Goal: Transaction & Acquisition: Purchase product/service

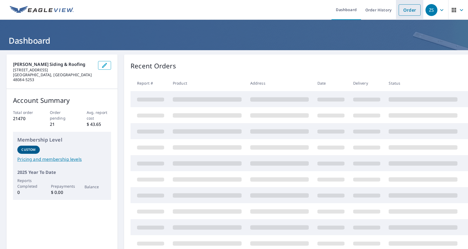
click at [411, 12] on link "Order" at bounding box center [410, 9] width 22 height 11
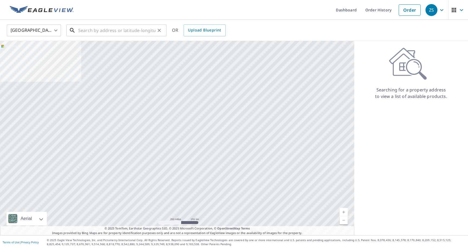
click at [134, 31] on input "text" at bounding box center [116, 30] width 77 height 15
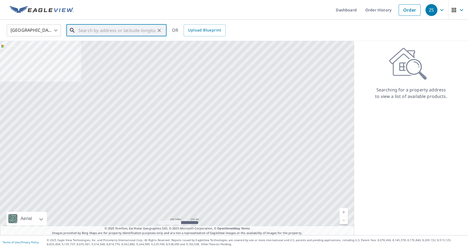
paste input "[STREET_ADDRESS][PERSON_NAME]"
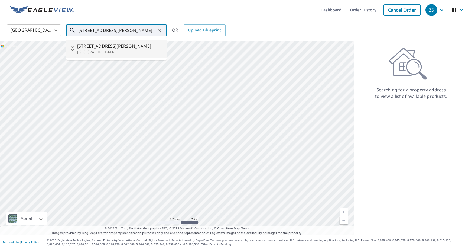
click at [113, 47] on span "[STREET_ADDRESS][PERSON_NAME]" at bounding box center [119, 46] width 85 height 7
type input "[STREET_ADDRESS][PERSON_NAME]"
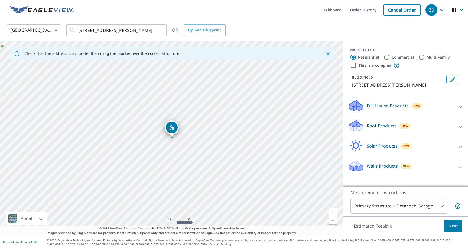
click at [415, 126] on div "Roof Products New" at bounding box center [401, 126] width 106 height 15
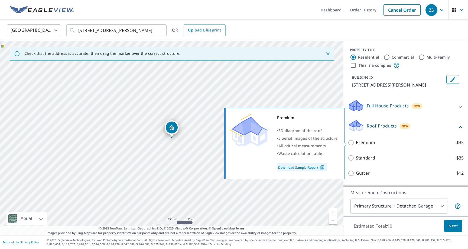
click at [351, 143] on input "Premium $35" at bounding box center [352, 142] width 8 height 7
checkbox input "true"
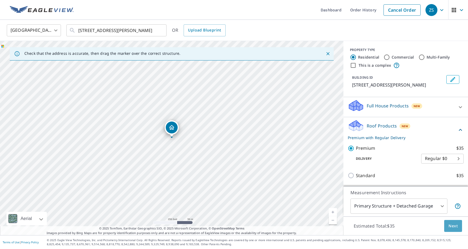
click at [451, 228] on span "Next" at bounding box center [453, 225] width 9 height 7
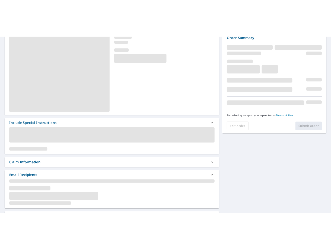
scroll to position [66, 0]
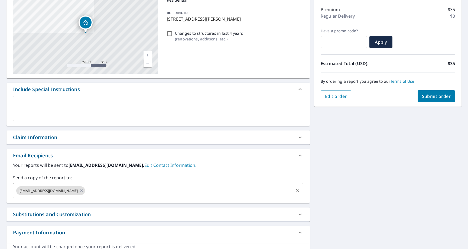
click at [86, 193] on input "text" at bounding box center [189, 190] width 207 height 10
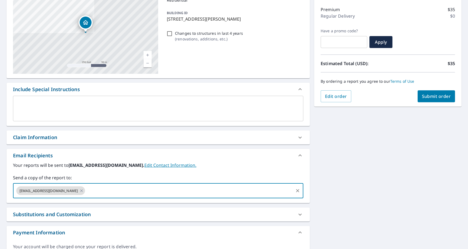
type input "[PERSON_NAME][EMAIL_ADDRESS][DOMAIN_NAME][PERSON_NAME]"
click at [142, 135] on div "Claim Information" at bounding box center [153, 137] width 281 height 7
checkbox input "true"
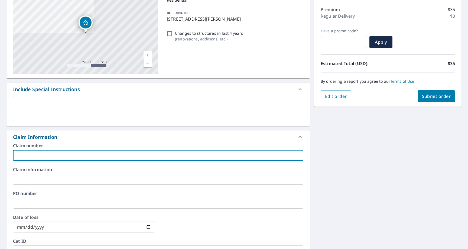
click at [108, 158] on input "text" at bounding box center [158, 155] width 290 height 11
type input "W"
checkbox input "true"
type input "Wr"
checkbox input "true"
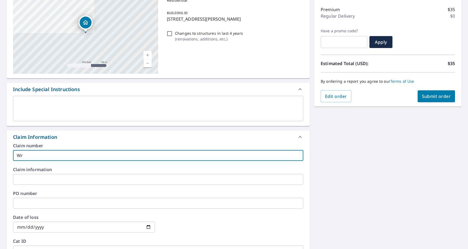
type input "Wri"
checkbox input "true"
type input "Wrig"
checkbox input "true"
type input "Wrigh"
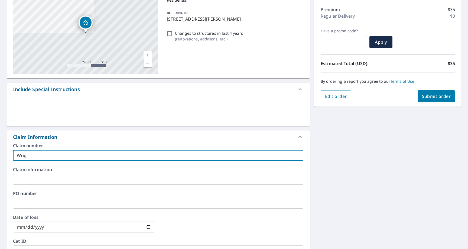
checkbox input "true"
type input "[PERSON_NAME]"
checkbox input "true"
type input "Wright_MO_AR"
click at [429, 123] on div "[STREET_ADDRESS][PERSON_NAME] A standard road map Aerial A detailed look from a…" at bounding box center [234, 182] width 468 height 397
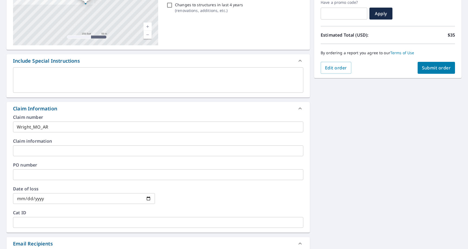
scroll to position [0, 0]
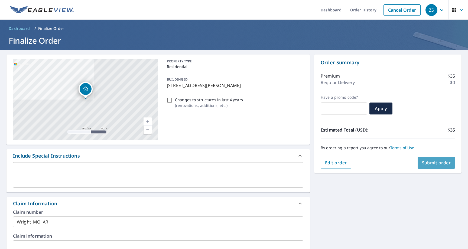
click at [433, 159] on button "Submit order" at bounding box center [437, 163] width 38 height 12
checkbox input "true"
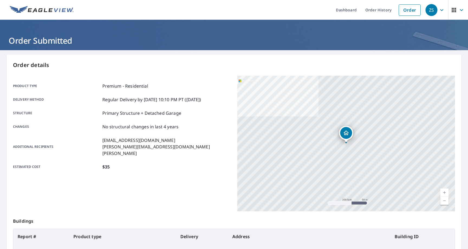
click at [190, 173] on div "Product type Premium - Residential Delivery method Regular Delivery by [DATE] 1…" at bounding box center [122, 143] width 218 height 135
